Goal: Task Accomplishment & Management: Use online tool/utility

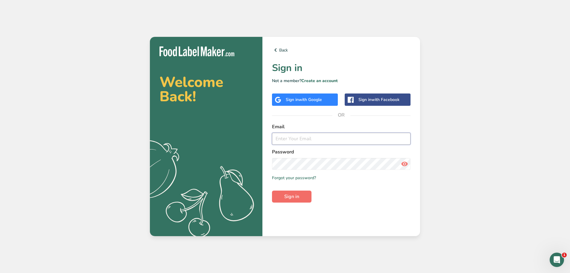
type input "[EMAIL_ADDRESS][DOMAIN_NAME]"
click at [307, 193] on button "Sign in" at bounding box center [292, 196] width 40 height 12
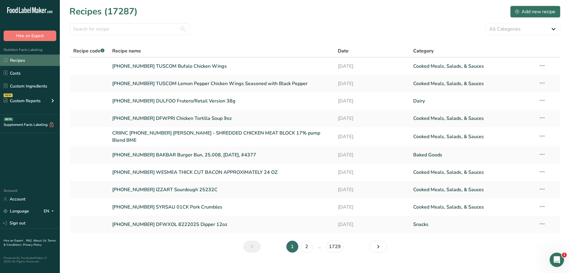
click at [33, 61] on link "Recipes" at bounding box center [30, 59] width 60 height 11
click at [126, 31] on input "text" at bounding box center [129, 29] width 120 height 12
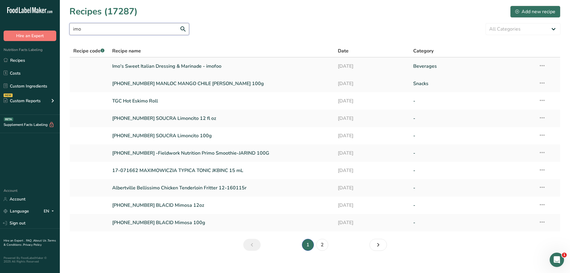
type input "imo"
click at [140, 67] on link "Imo's Sweet Italian Dressing & Marinade - imofoo" at bounding box center [221, 66] width 219 height 13
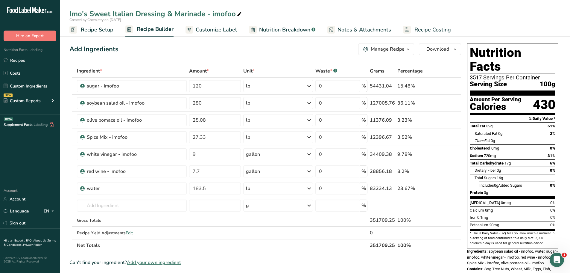
click at [220, 31] on span "Customize Label" at bounding box center [216, 30] width 41 height 8
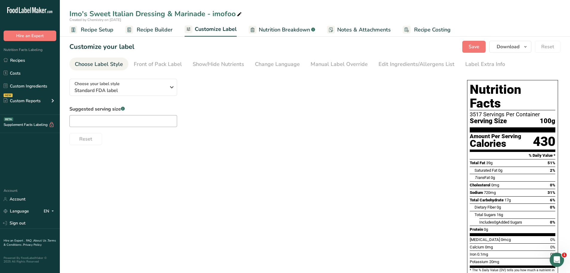
click at [153, 28] on span "Recipe Builder" at bounding box center [155, 30] width 36 height 8
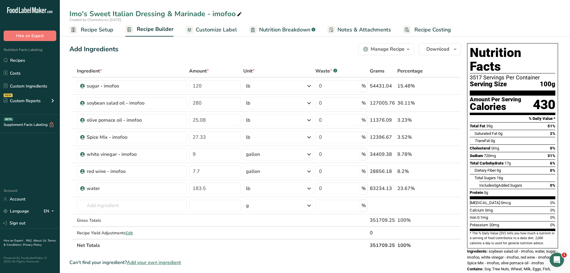
click at [96, 28] on span "Recipe Setup" at bounding box center [97, 30] width 33 height 8
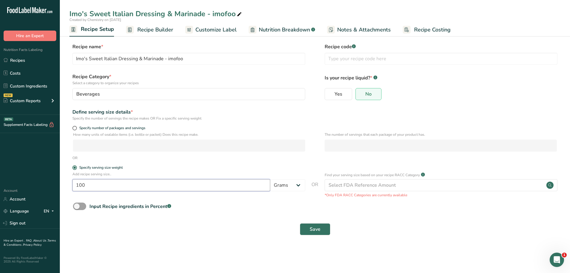
click at [130, 190] on input "100" at bounding box center [171, 185] width 198 height 12
type input "1"
type input "30"
click at [310, 231] on span "Save" at bounding box center [315, 228] width 11 height 7
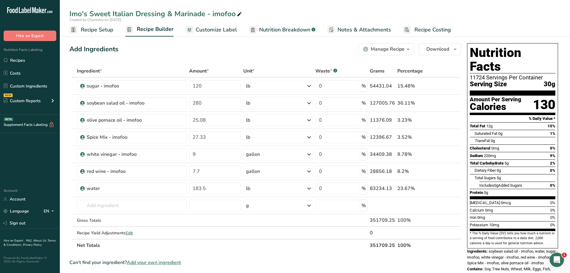
click at [90, 29] on span "Recipe Setup" at bounding box center [97, 30] width 33 height 8
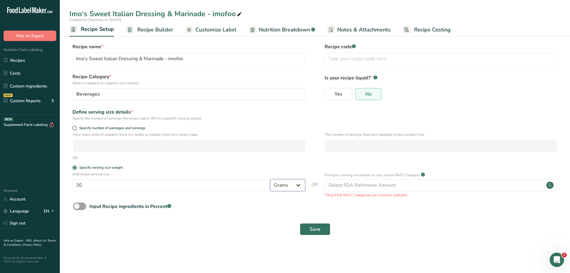
click at [277, 185] on select "Grams kg mg mcg lb oz l mL fl oz tbsp tsp cup qt gallon" at bounding box center [287, 185] width 35 height 12
select select "5"
click at [270, 179] on select "Grams kg mg mcg lb oz l mL fl oz tbsp tsp cup qt gallon" at bounding box center [287, 185] width 35 height 12
click at [125, 183] on input "30" at bounding box center [171, 185] width 198 height 12
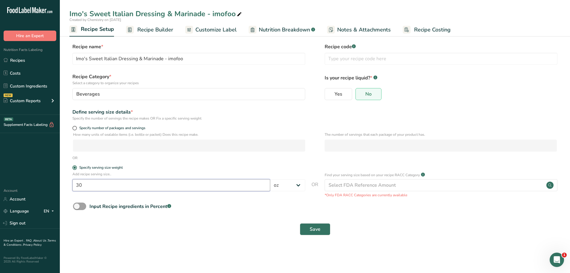
type input "3"
type input "12"
click at [310, 227] on span "Save" at bounding box center [315, 228] width 11 height 7
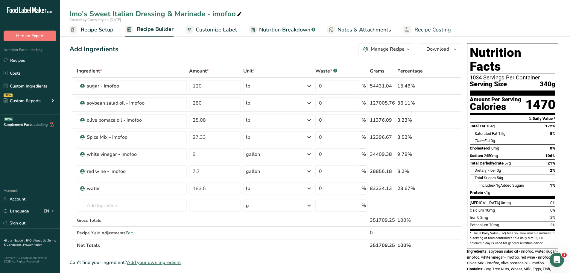
click at [88, 31] on span "Recipe Setup" at bounding box center [97, 30] width 33 height 8
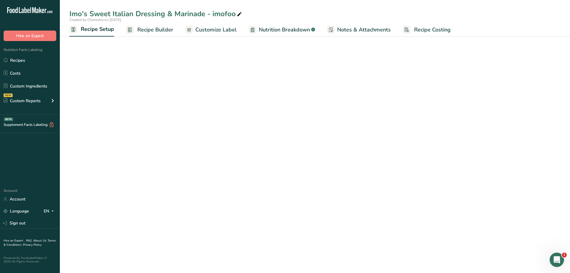
select select "5"
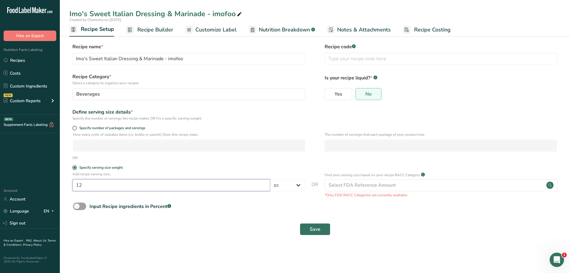
click at [114, 190] on input "12" at bounding box center [171, 185] width 198 height 12
type input "1"
type input "30"
click at [295, 184] on select "Grams kg mg mcg lb oz l mL fl oz tbsp tsp cup qt gallon" at bounding box center [287, 185] width 35 height 12
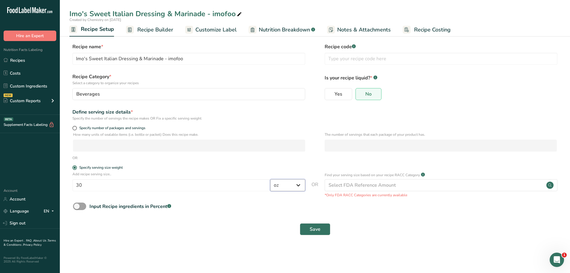
select select "0"
click at [270, 179] on select "Grams kg mg mcg lb oz l mL fl oz tbsp tsp cup qt gallon" at bounding box center [287, 185] width 35 height 12
click at [310, 226] on span "Save" at bounding box center [315, 228] width 11 height 7
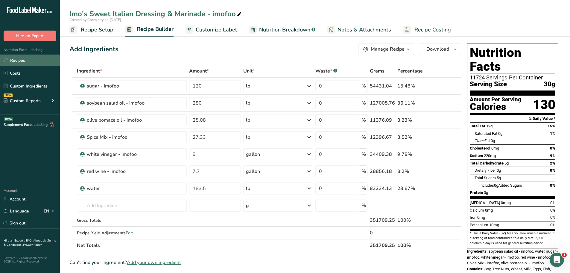
click at [28, 60] on link "Recipes" at bounding box center [30, 59] width 60 height 11
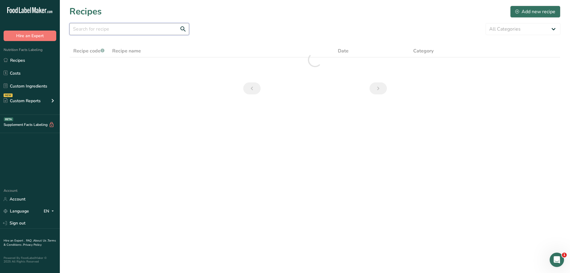
click at [103, 30] on input "text" at bounding box center [129, 29] width 120 height 12
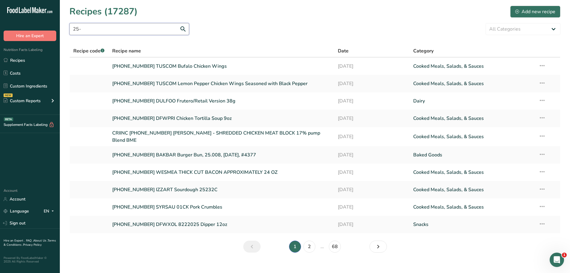
click at [103, 29] on input "25-" at bounding box center [129, 29] width 120 height 12
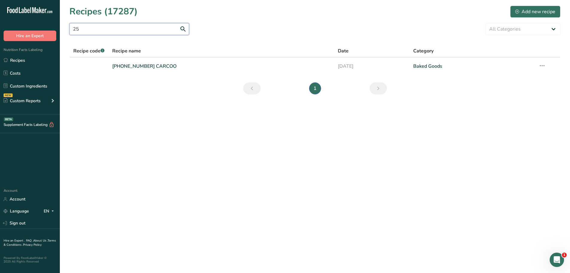
type input "2"
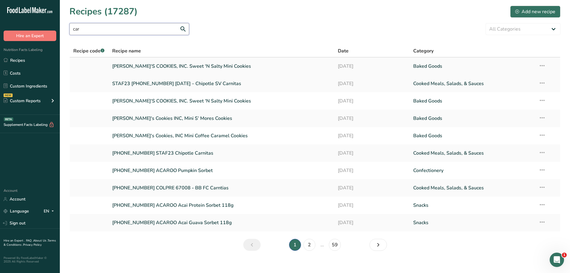
type input "car"
click at [135, 68] on link "[PERSON_NAME]'S COOKIES, INC. Sweet 'N Salty Mini Cookies" at bounding box center [221, 66] width 219 height 13
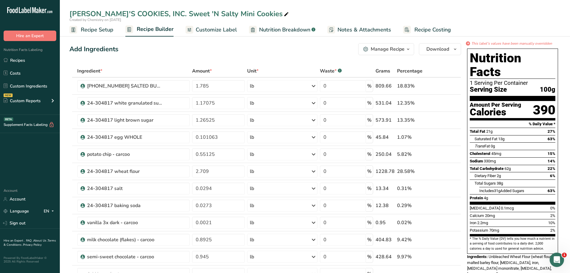
click at [92, 33] on span "Recipe Setup" at bounding box center [97, 30] width 33 height 8
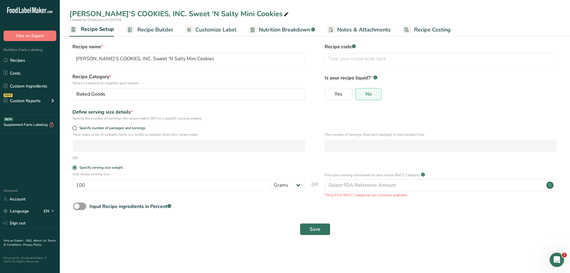
click at [141, 31] on span "Recipe Builder" at bounding box center [155, 30] width 36 height 8
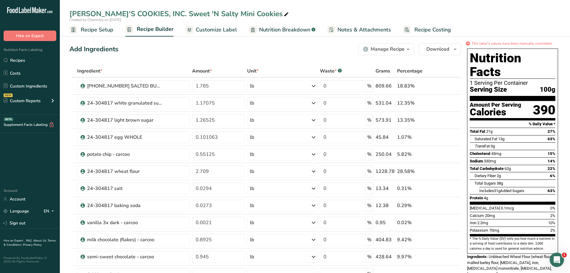
click at [94, 29] on span "Recipe Setup" at bounding box center [97, 30] width 33 height 8
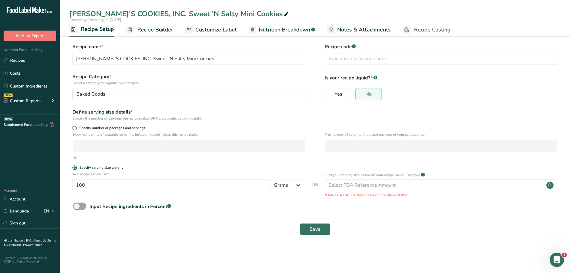
click at [157, 28] on span "Recipe Builder" at bounding box center [155, 30] width 36 height 8
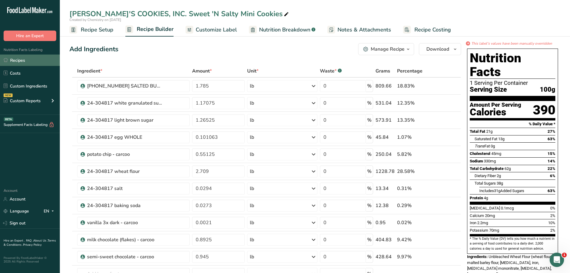
click at [26, 60] on link "Recipes" at bounding box center [30, 59] width 60 height 11
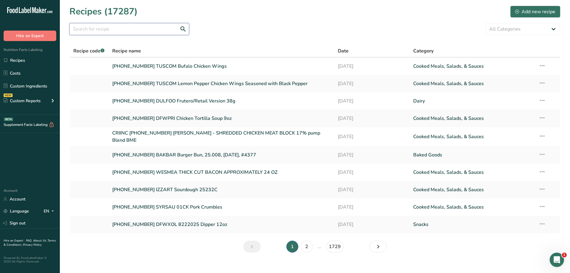
click at [120, 28] on input "text" at bounding box center [129, 29] width 120 height 12
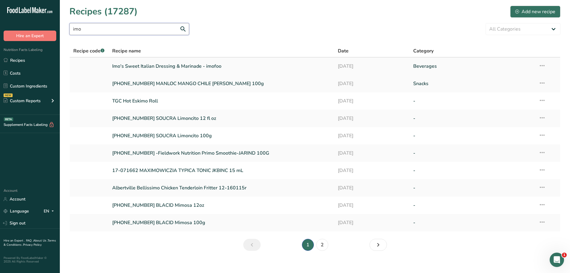
type input "imo"
click at [123, 64] on link "Imo's Sweet Italian Dressing & Marinade - imofoo" at bounding box center [221, 66] width 219 height 13
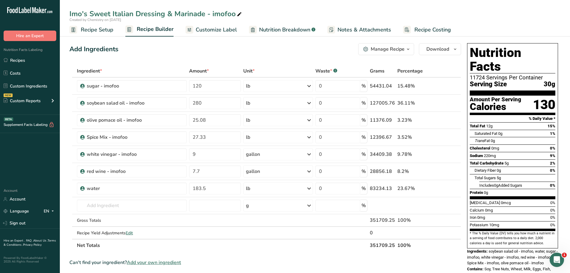
click at [104, 31] on span "Recipe Setup" at bounding box center [97, 30] width 33 height 8
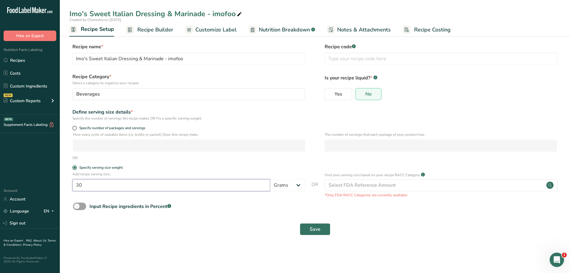
click at [113, 184] on input "30" at bounding box center [171, 185] width 198 height 12
type input "3"
type input "100"
click at [319, 230] on span "Save" at bounding box center [315, 228] width 11 height 7
